Goal: Navigation & Orientation: Find specific page/section

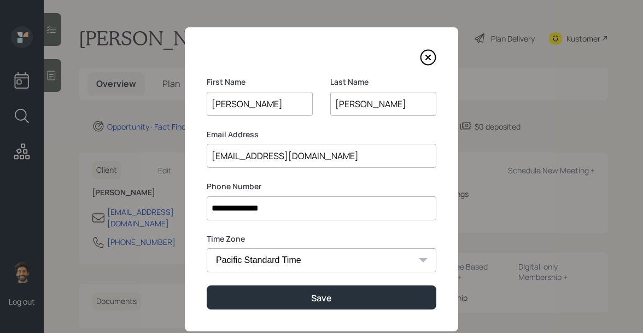
select select "America/Los_Angeles"
